Goal: Task Accomplishment & Management: Complete application form

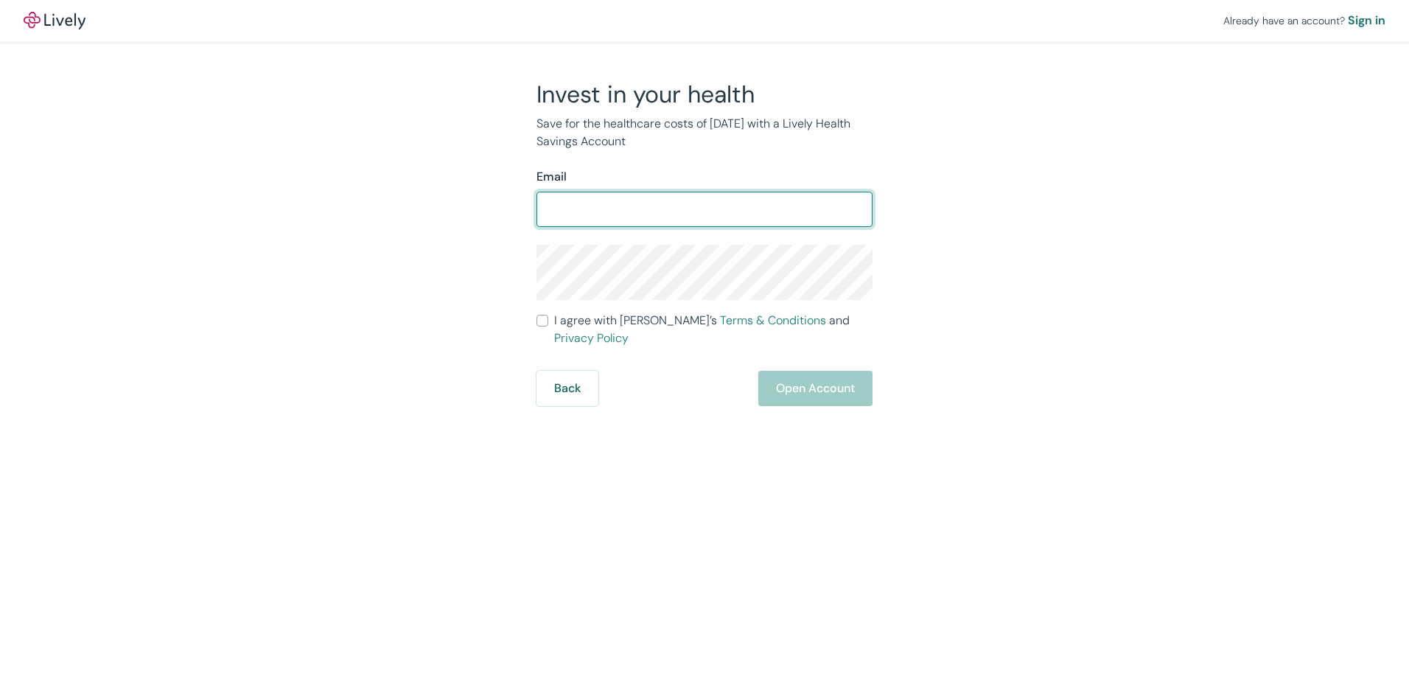
click at [667, 229] on form "Email ​ I agree with Lively’s Terms & Conditions and Privacy Policy Back Open A…" at bounding box center [704, 287] width 336 height 238
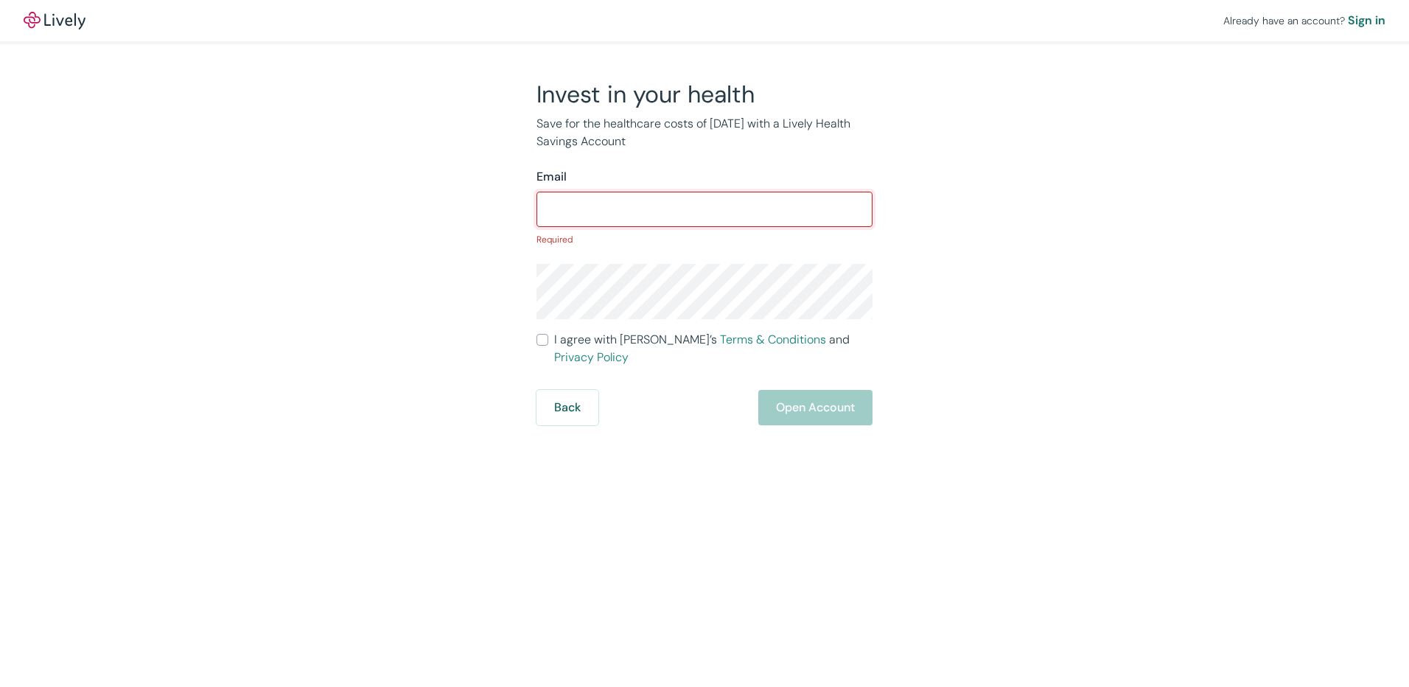
click at [667, 207] on input "Email" at bounding box center [704, 209] width 336 height 29
click at [663, 215] on input "Email" at bounding box center [704, 209] width 336 height 29
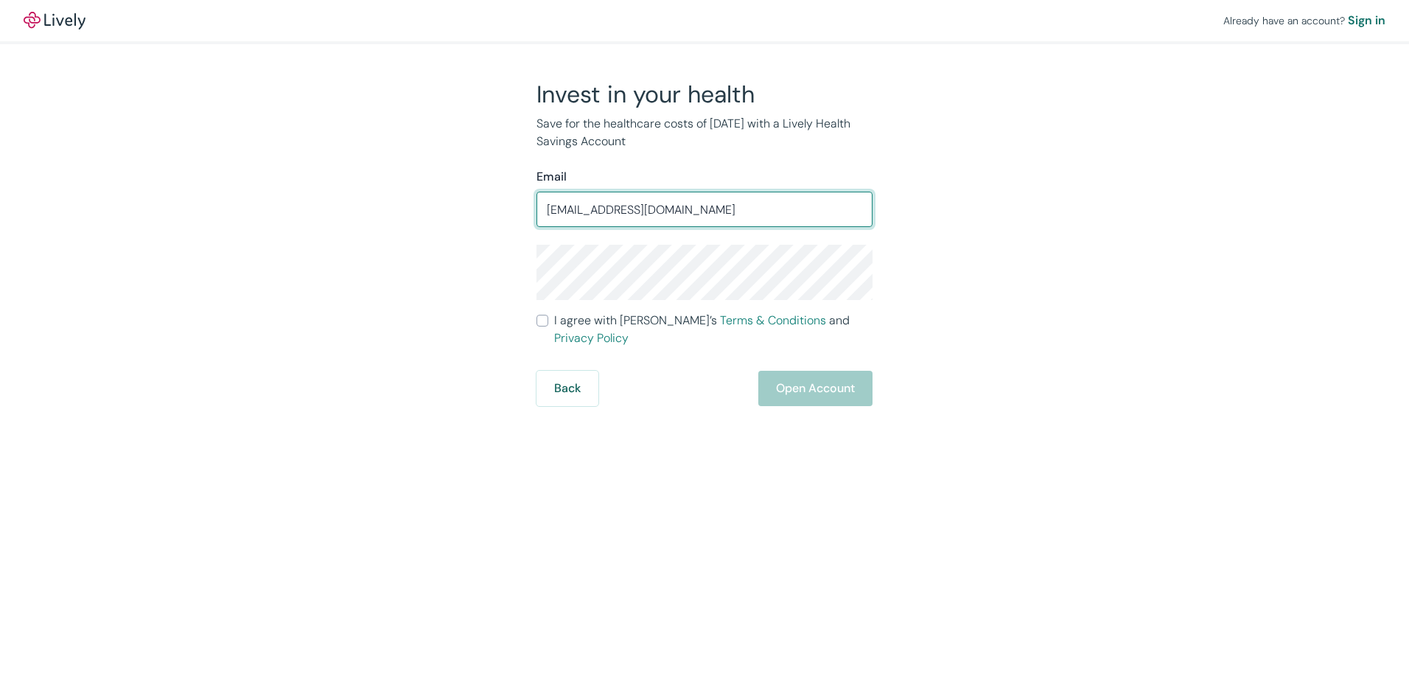
type input "[EMAIL_ADDRESS][DOMAIN_NAME]"
click at [549, 326] on label "I agree with Lively’s Terms & Conditions and Privacy Policy" at bounding box center [704, 329] width 336 height 35
click at [548, 326] on input "I agree with Lively’s Terms & Conditions and Privacy Policy" at bounding box center [542, 321] width 12 height 12
checkbox input "true"
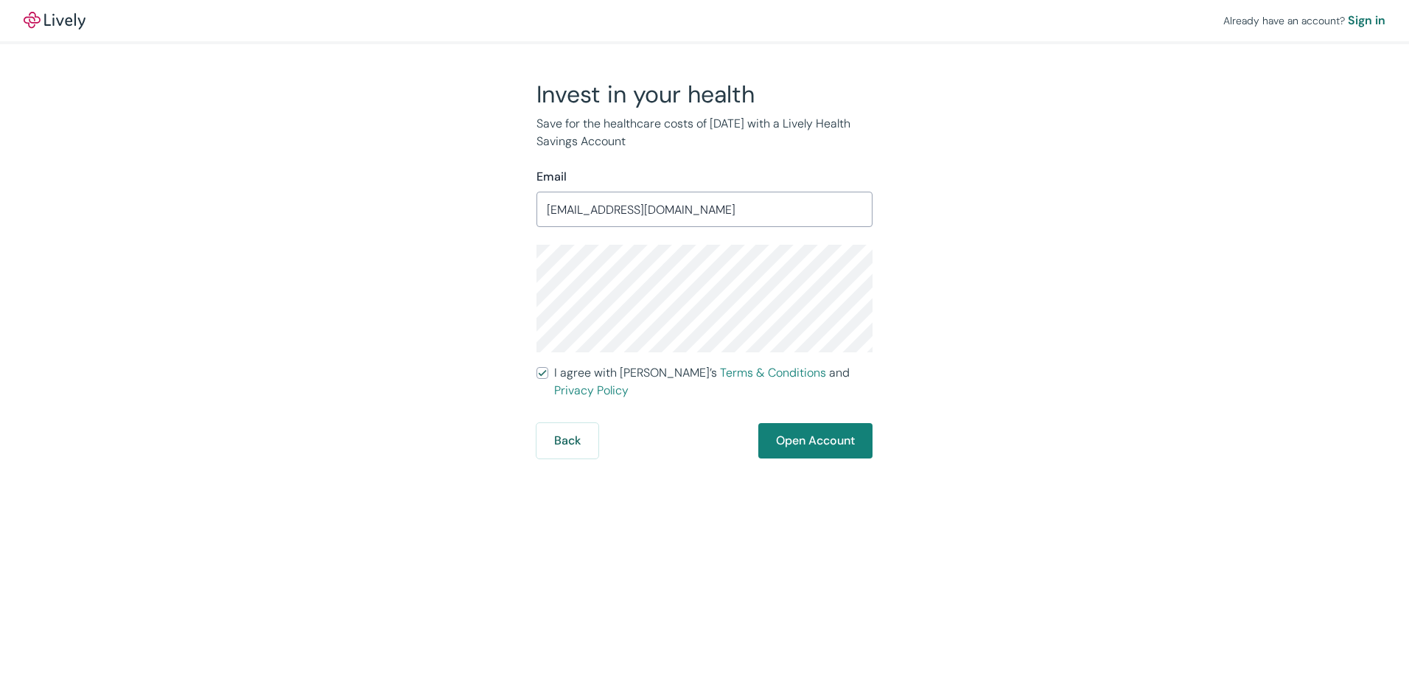
click at [637, 496] on div "Already have an account? Sign in Invest in your health Save for the healthcare …" at bounding box center [704, 343] width 1409 height 687
click at [843, 429] on button "Open Account" at bounding box center [815, 440] width 114 height 35
